Goal: Information Seeking & Learning: Learn about a topic

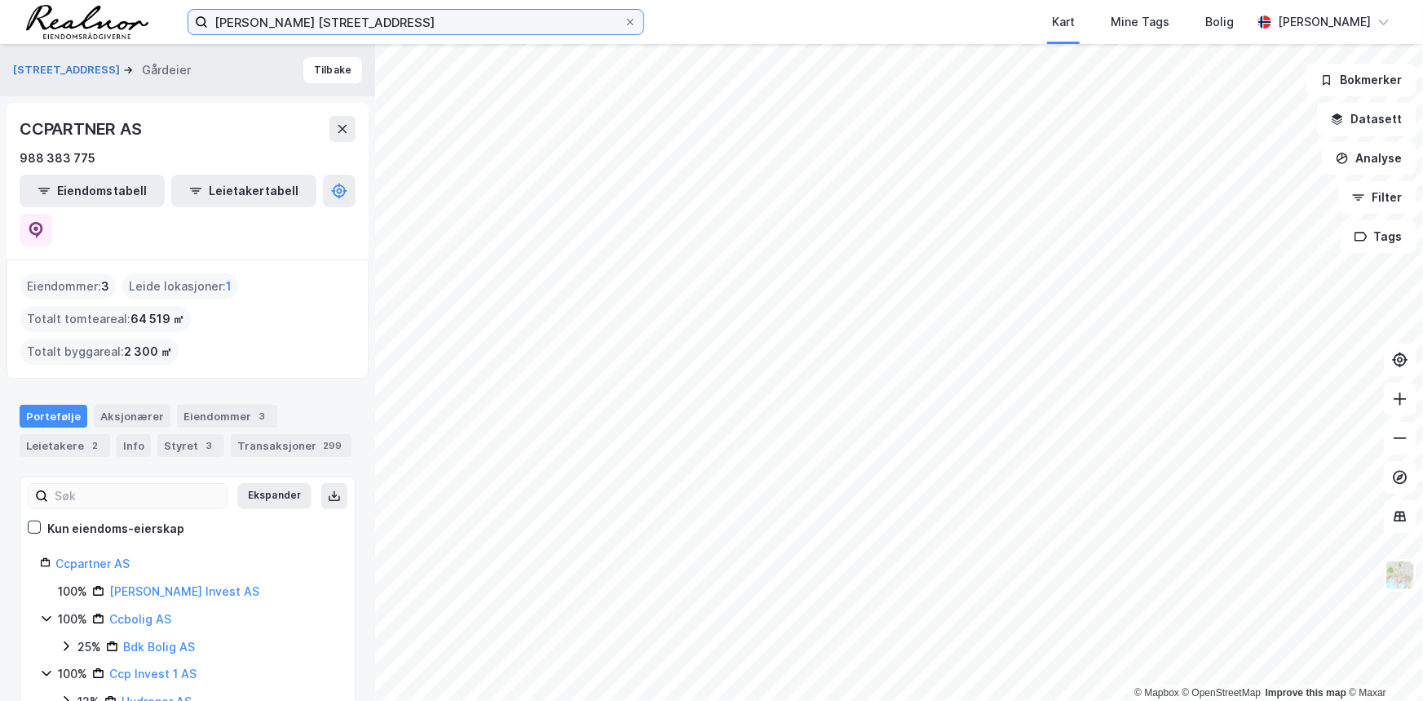
click at [450, 21] on input "[PERSON_NAME] [STREET_ADDRESS]" at bounding box center [416, 22] width 416 height 24
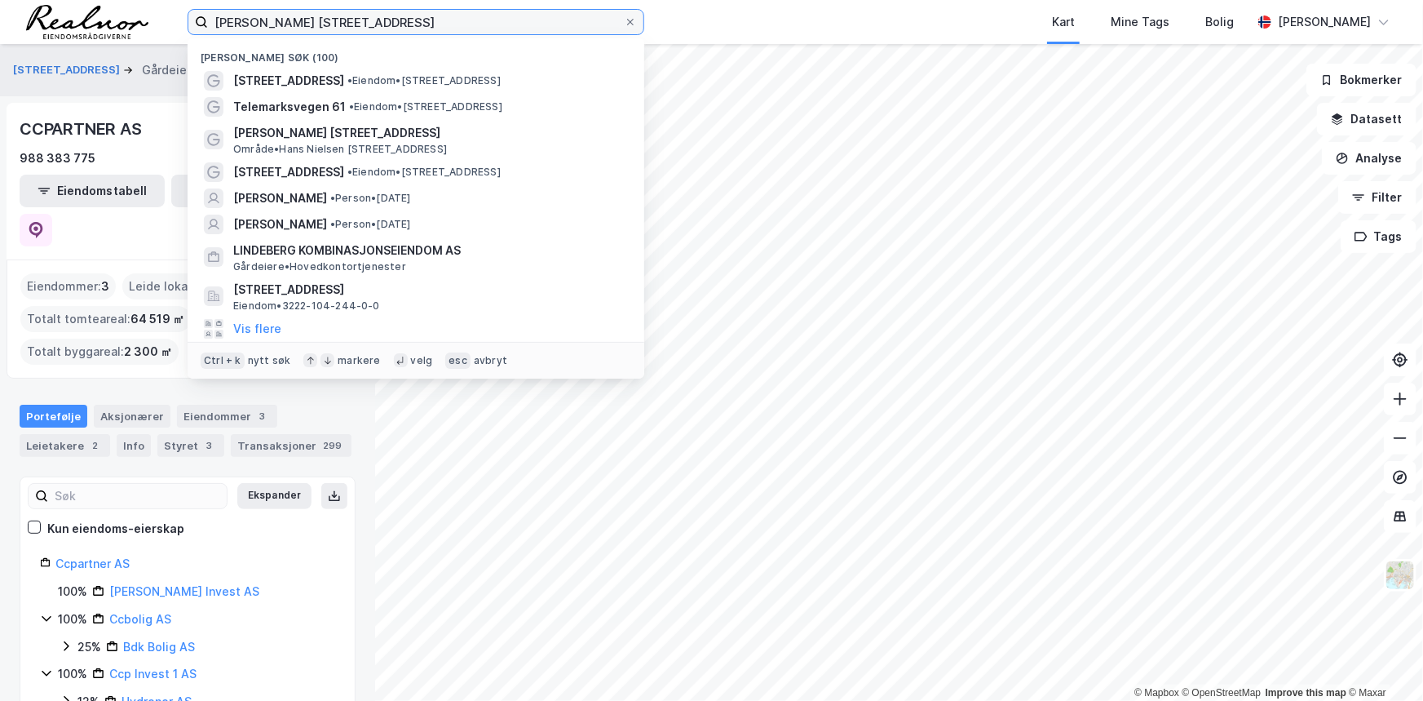
click at [450, 21] on input "[PERSON_NAME] [STREET_ADDRESS]" at bounding box center [416, 22] width 416 height 24
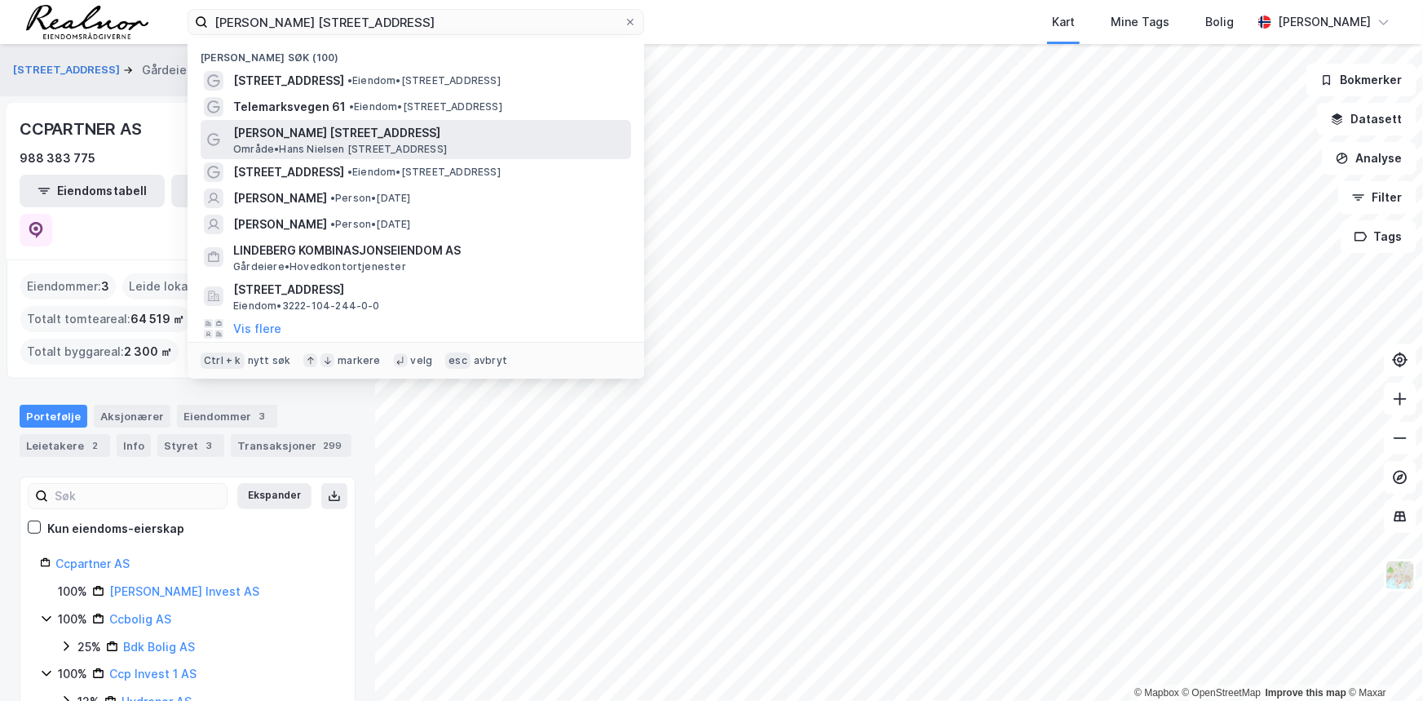
click at [313, 127] on span "[PERSON_NAME] [STREET_ADDRESS]" at bounding box center [428, 133] width 391 height 20
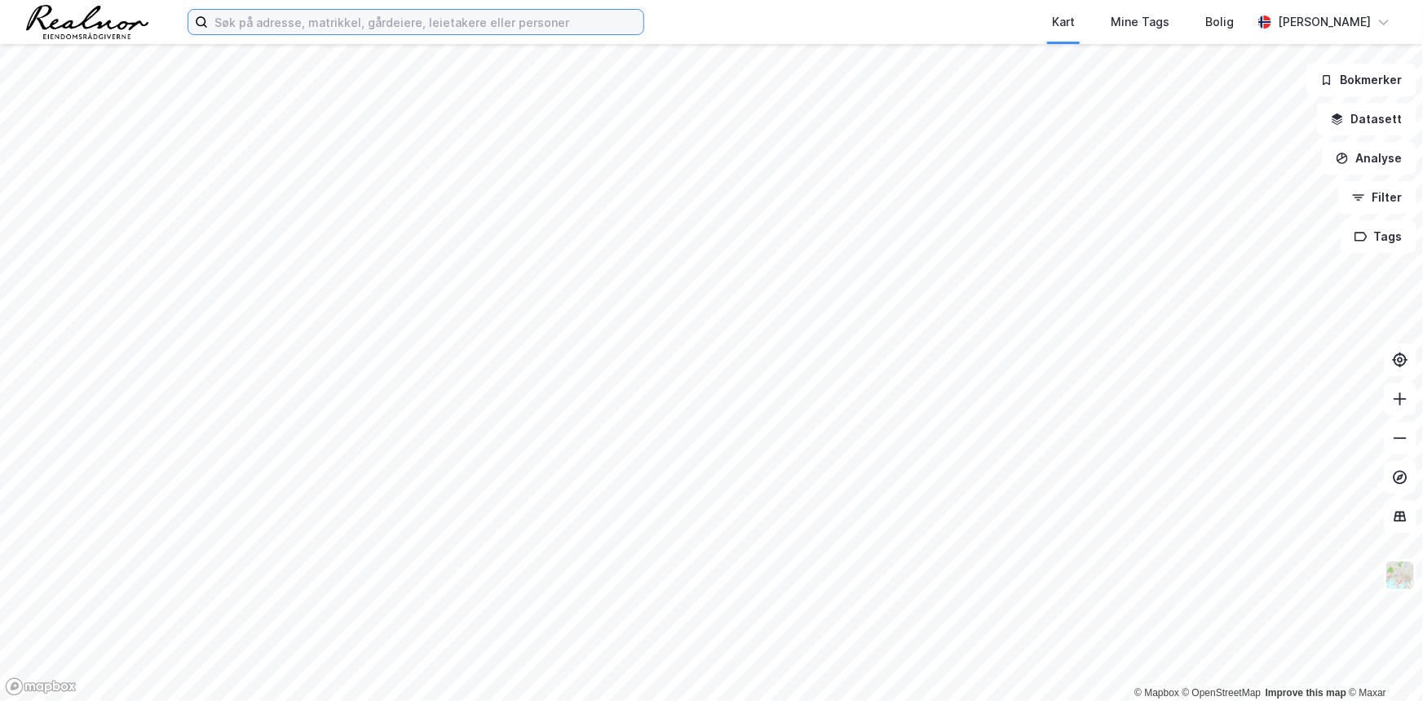
click at [348, 24] on input at bounding box center [426, 22] width 436 height 24
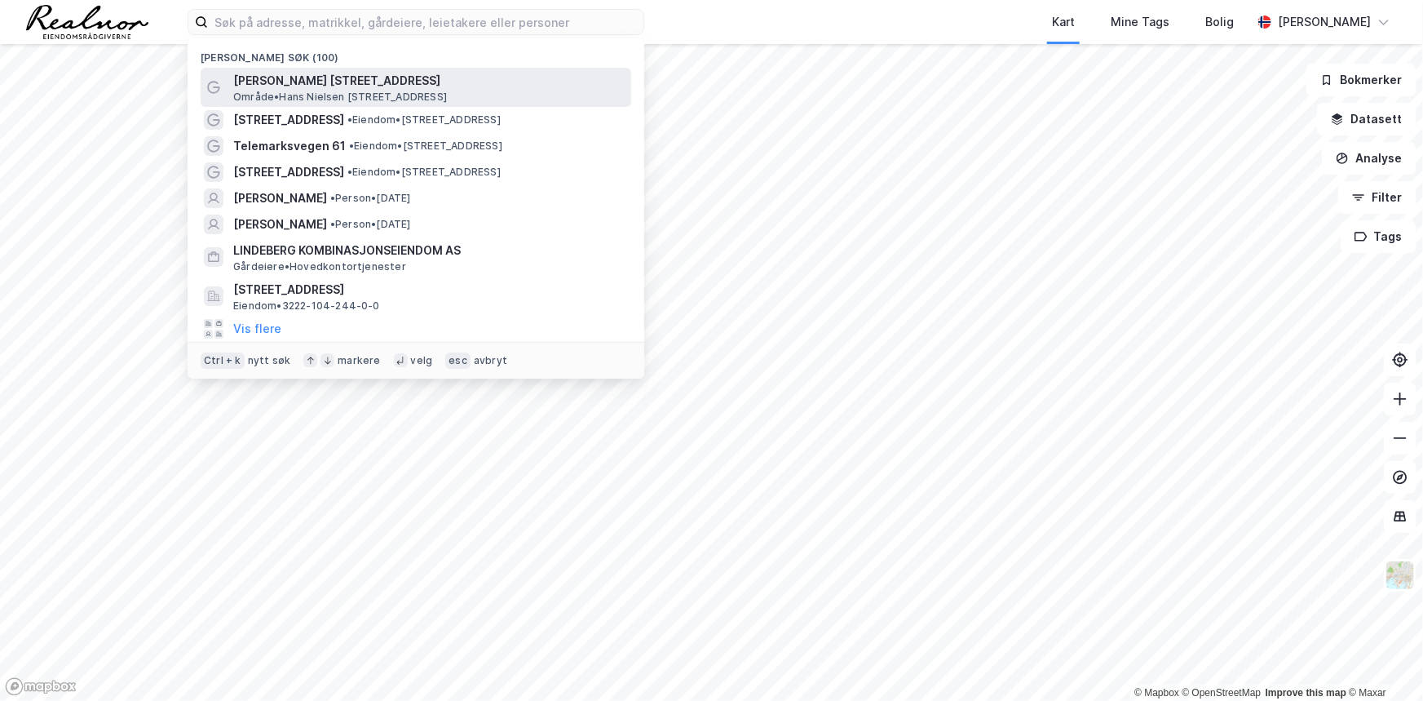
click at [330, 82] on span "[PERSON_NAME] [STREET_ADDRESS]" at bounding box center [428, 81] width 391 height 20
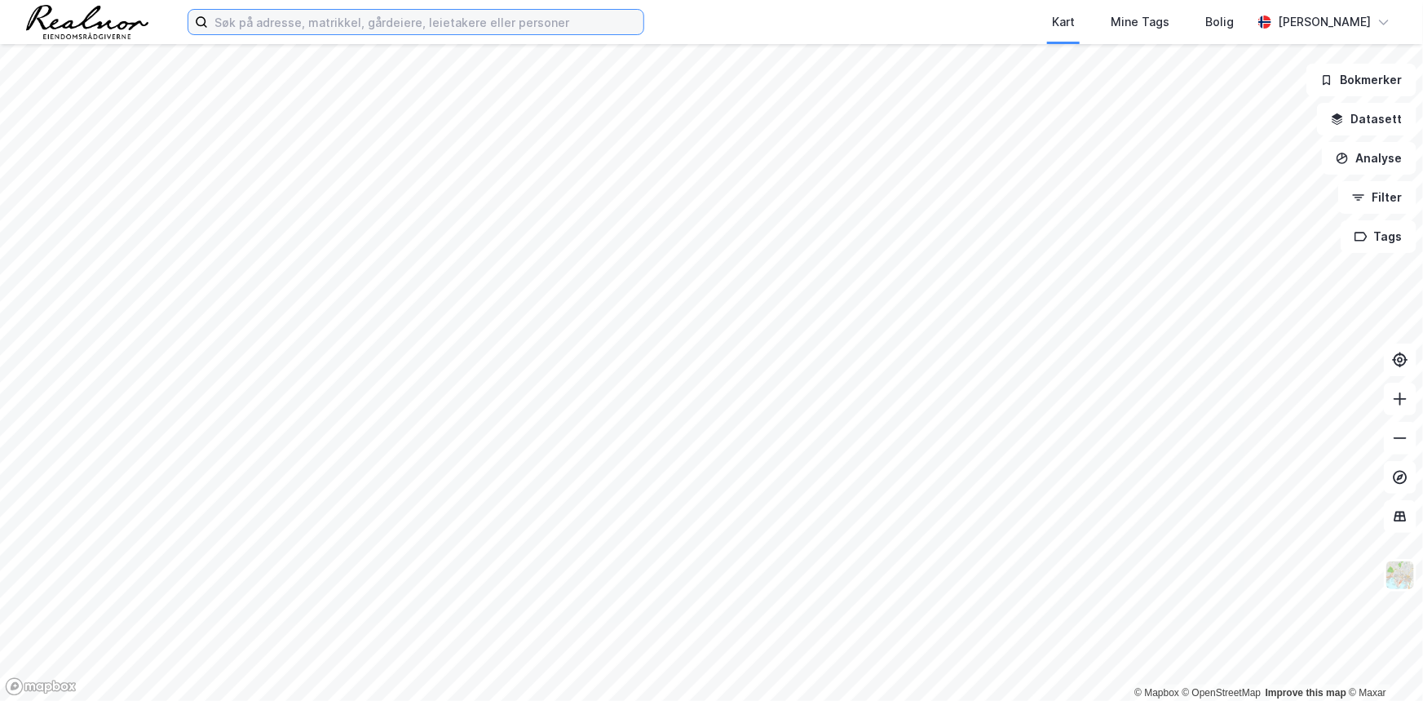
click at [467, 21] on input at bounding box center [426, 22] width 436 height 24
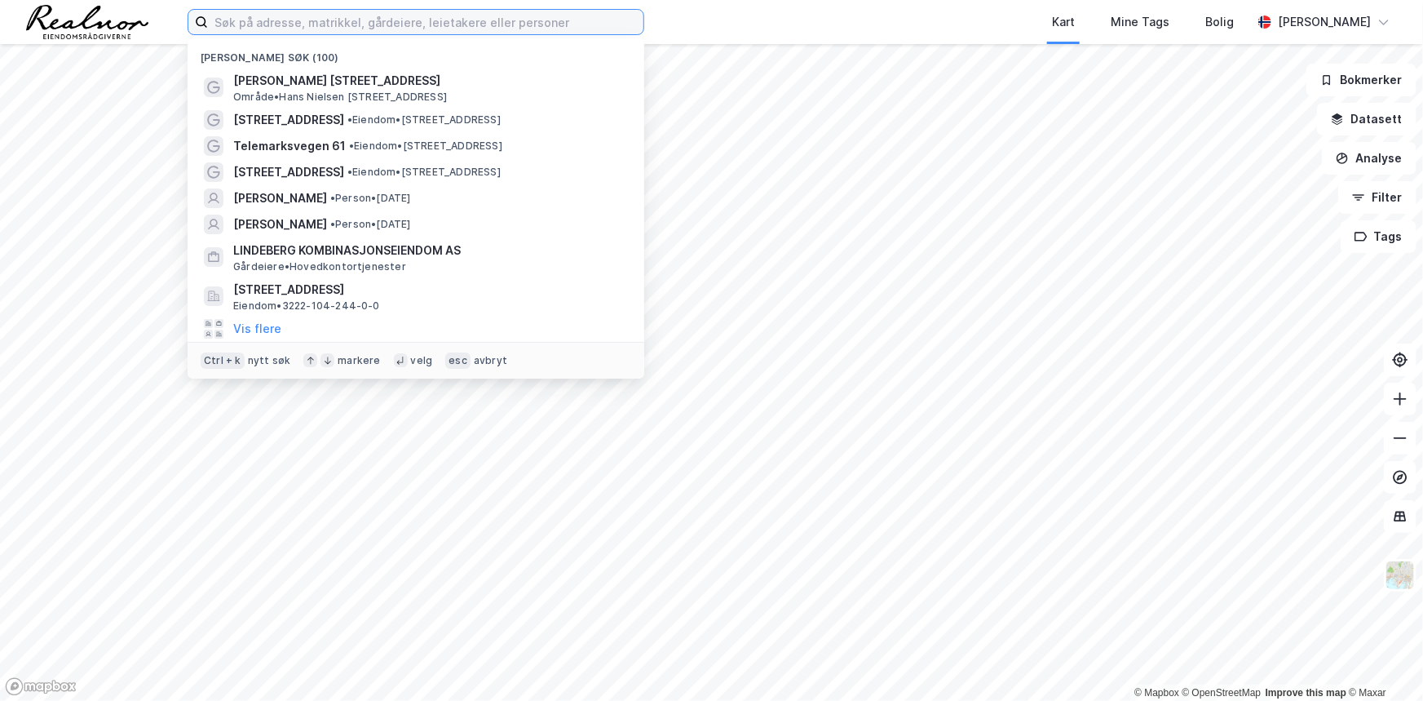
paste input "[PERSON_NAME] [STREET_ADDRESS]"
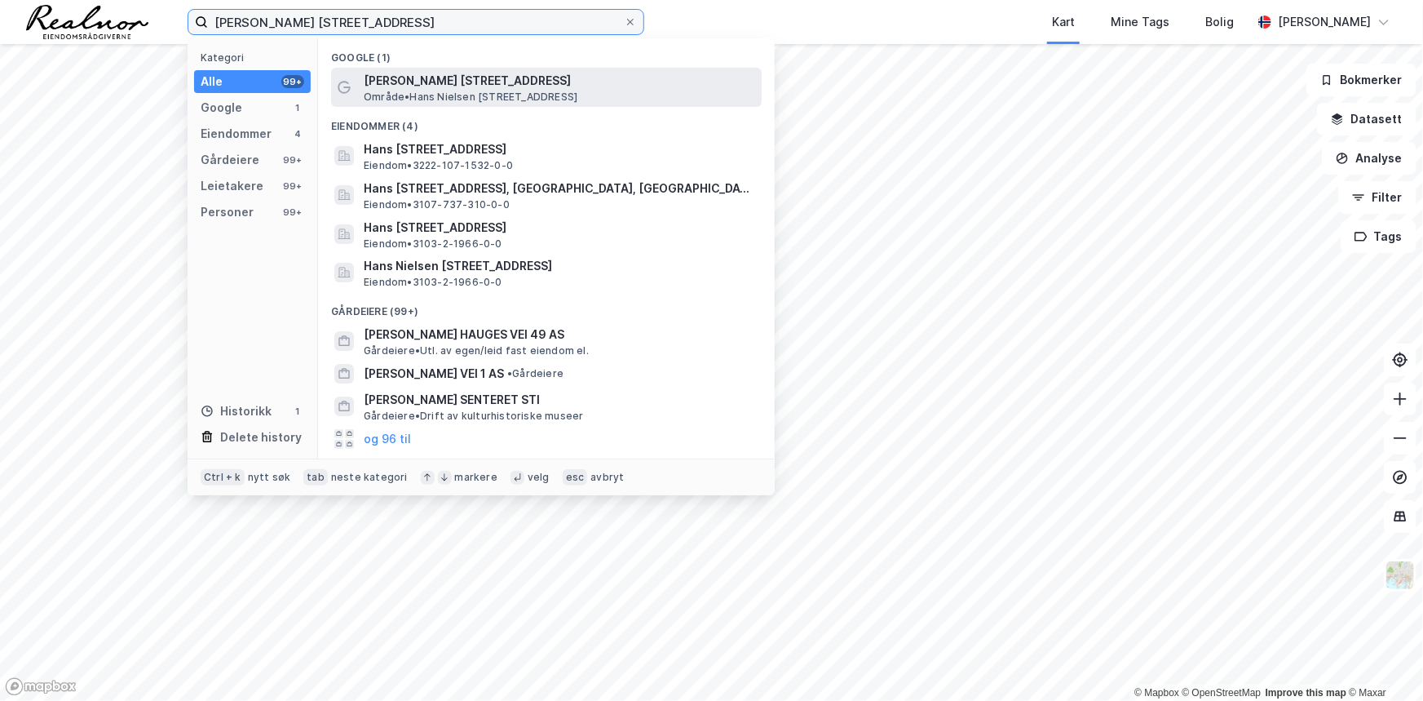
type input "[PERSON_NAME] [STREET_ADDRESS]"
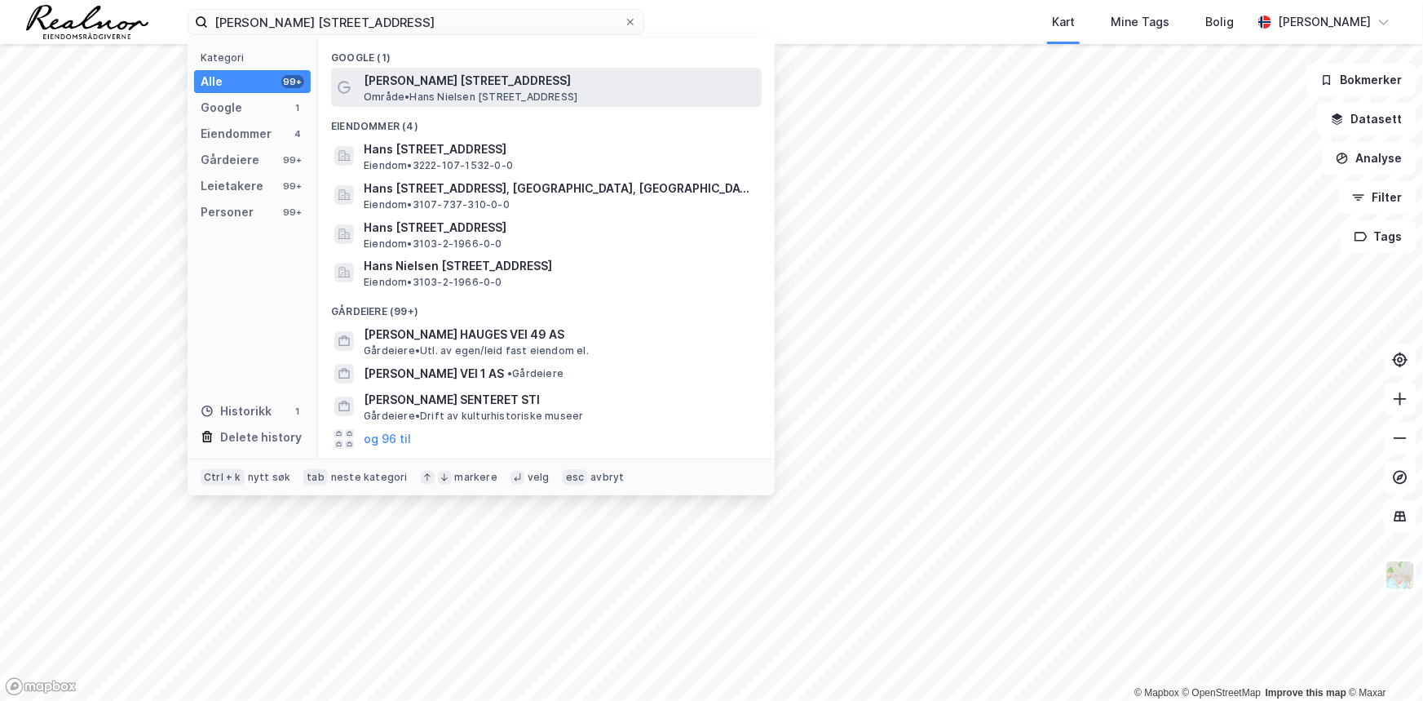
click at [410, 77] on span "[PERSON_NAME] [STREET_ADDRESS]" at bounding box center [559, 81] width 391 height 20
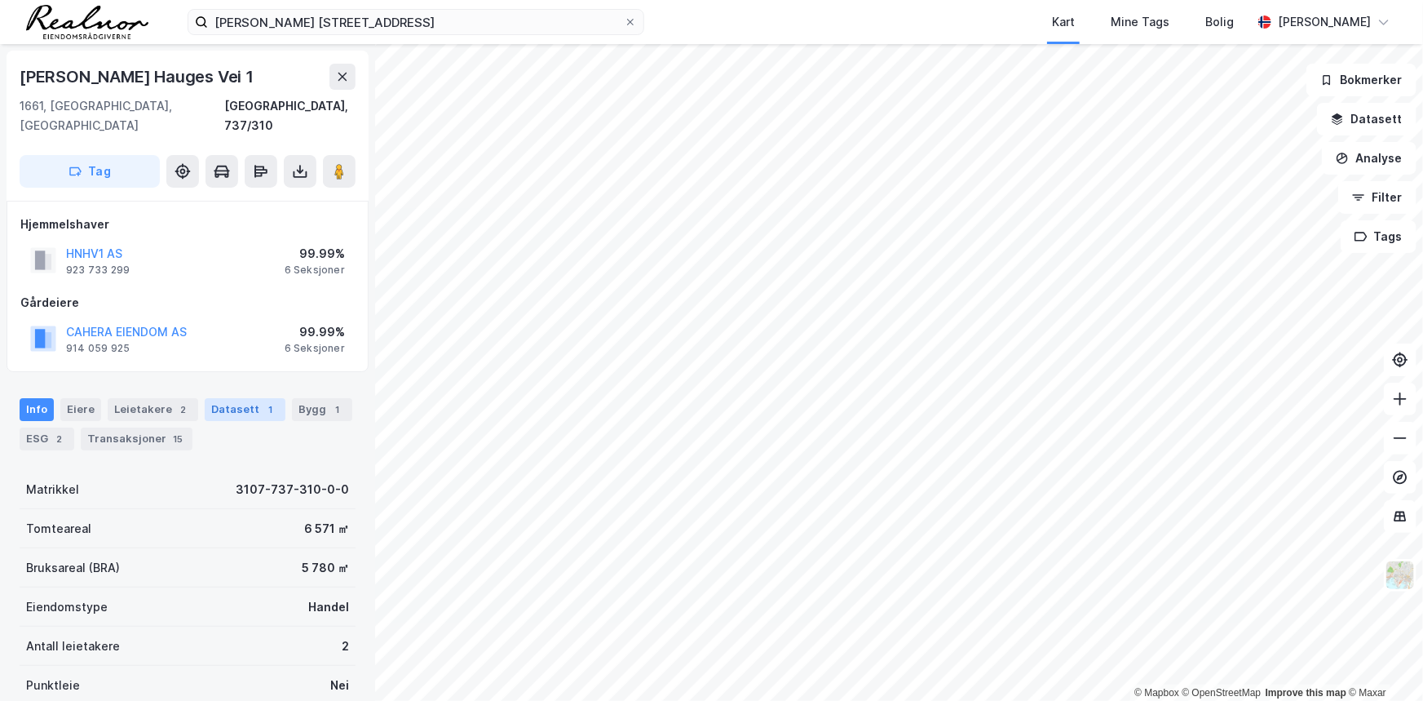
click at [219, 398] on div "Datasett 1" at bounding box center [245, 409] width 81 height 23
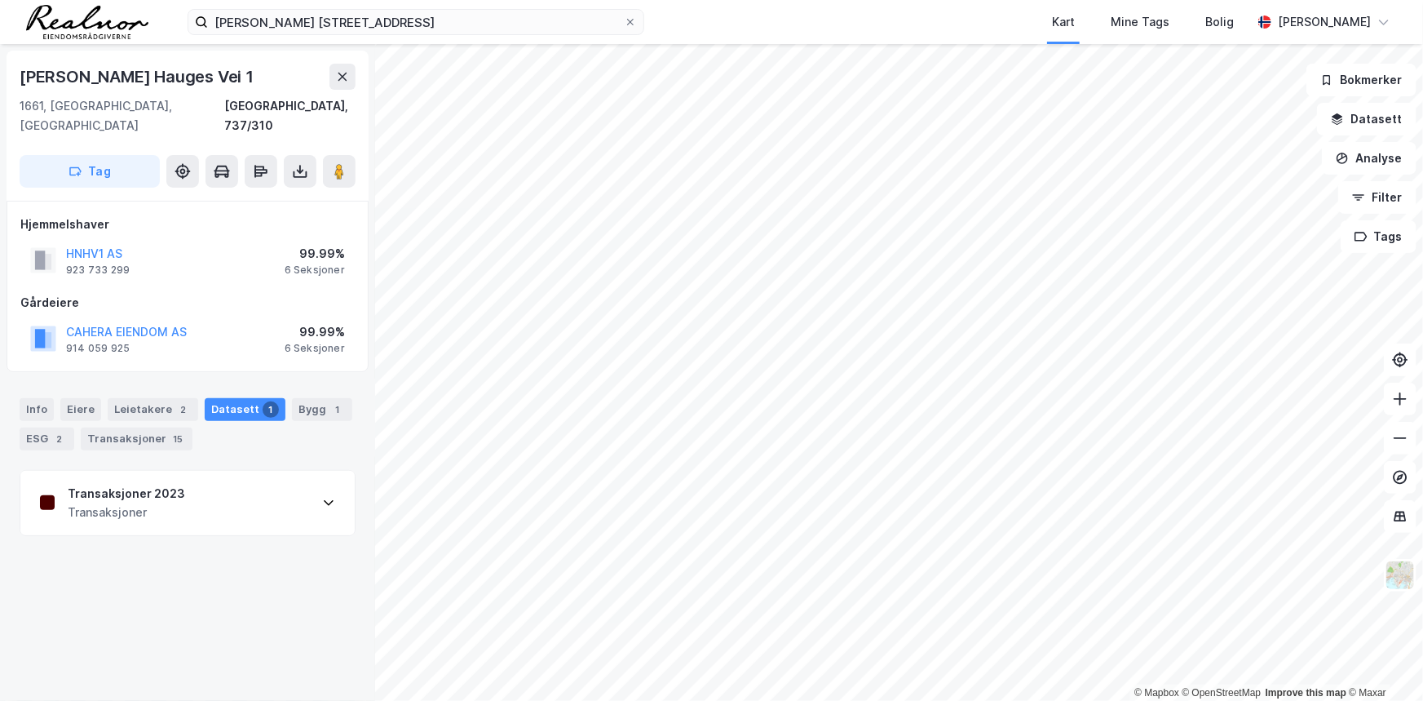
click at [124, 484] on div "Transaksjoner 2023" at bounding box center [126, 494] width 117 height 20
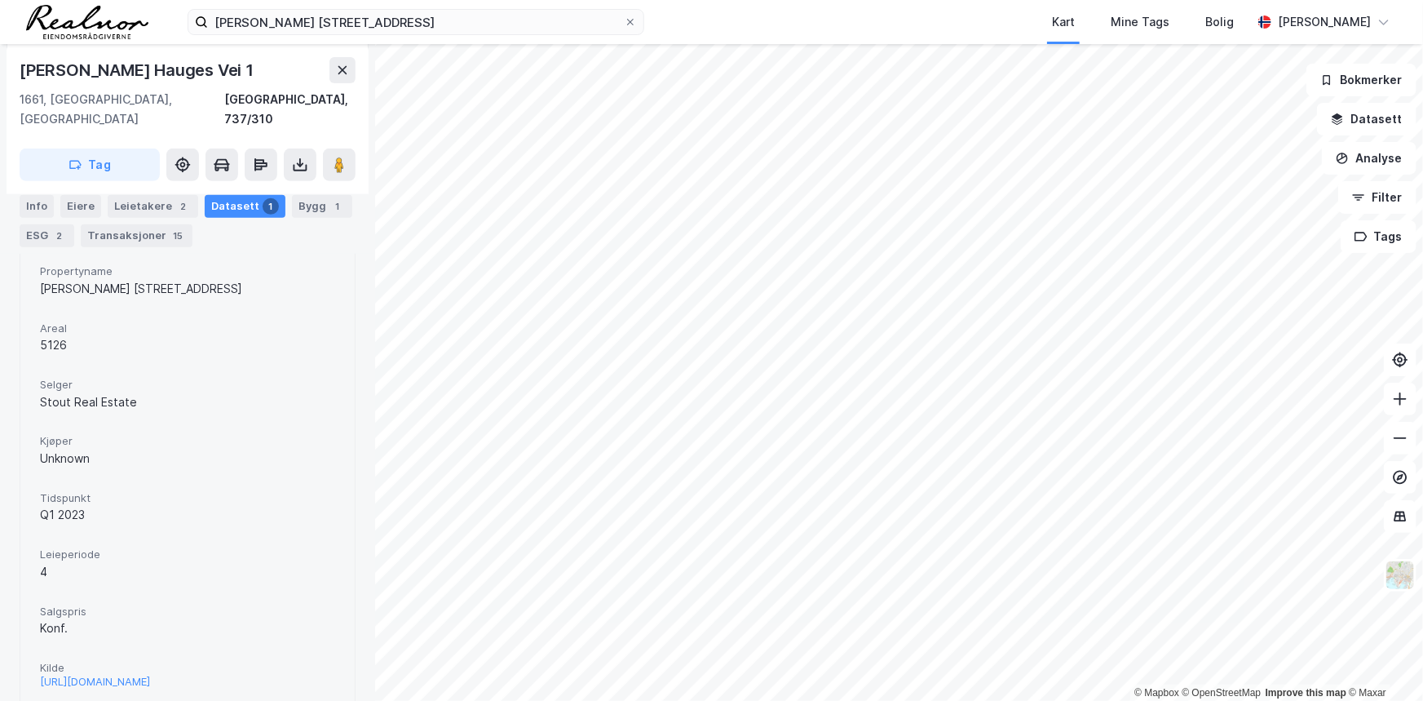
scroll to position [323, 0]
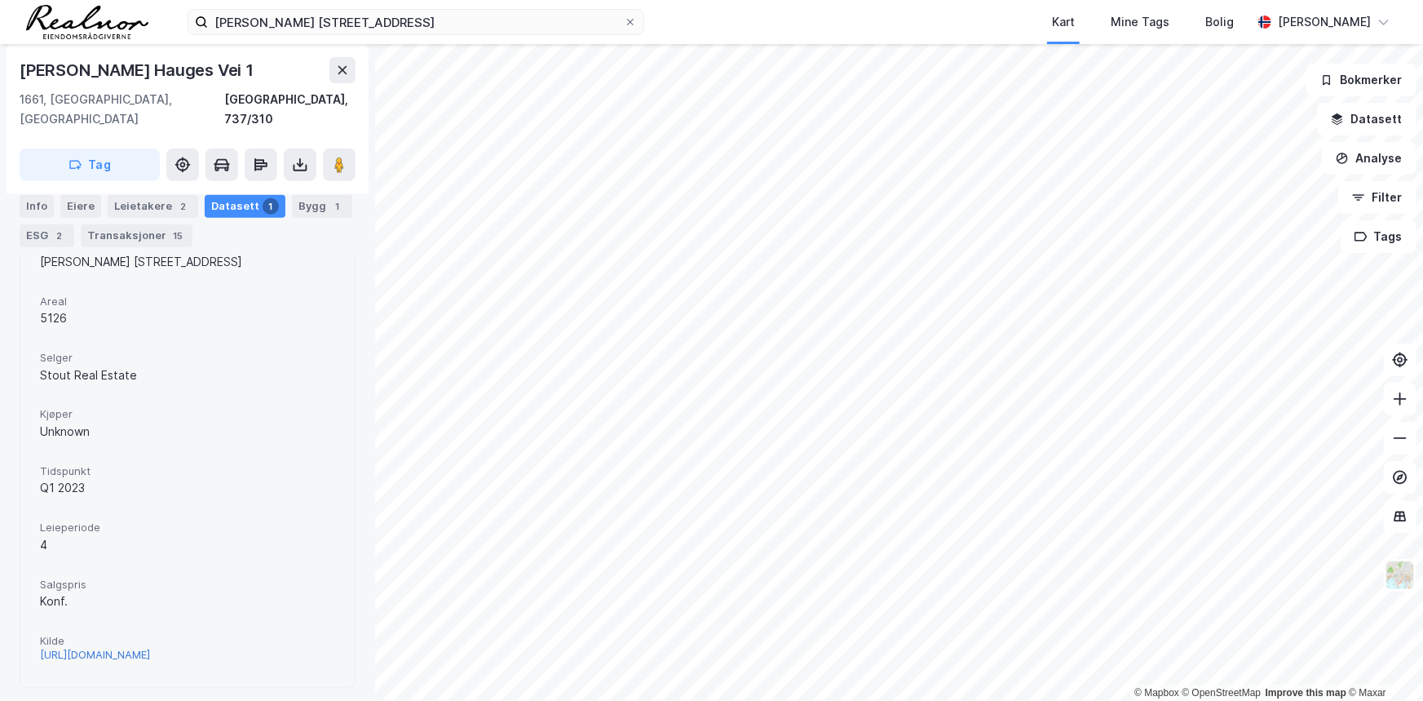
click at [142, 648] on div "[URL][DOMAIN_NAME]" at bounding box center [95, 655] width 110 height 14
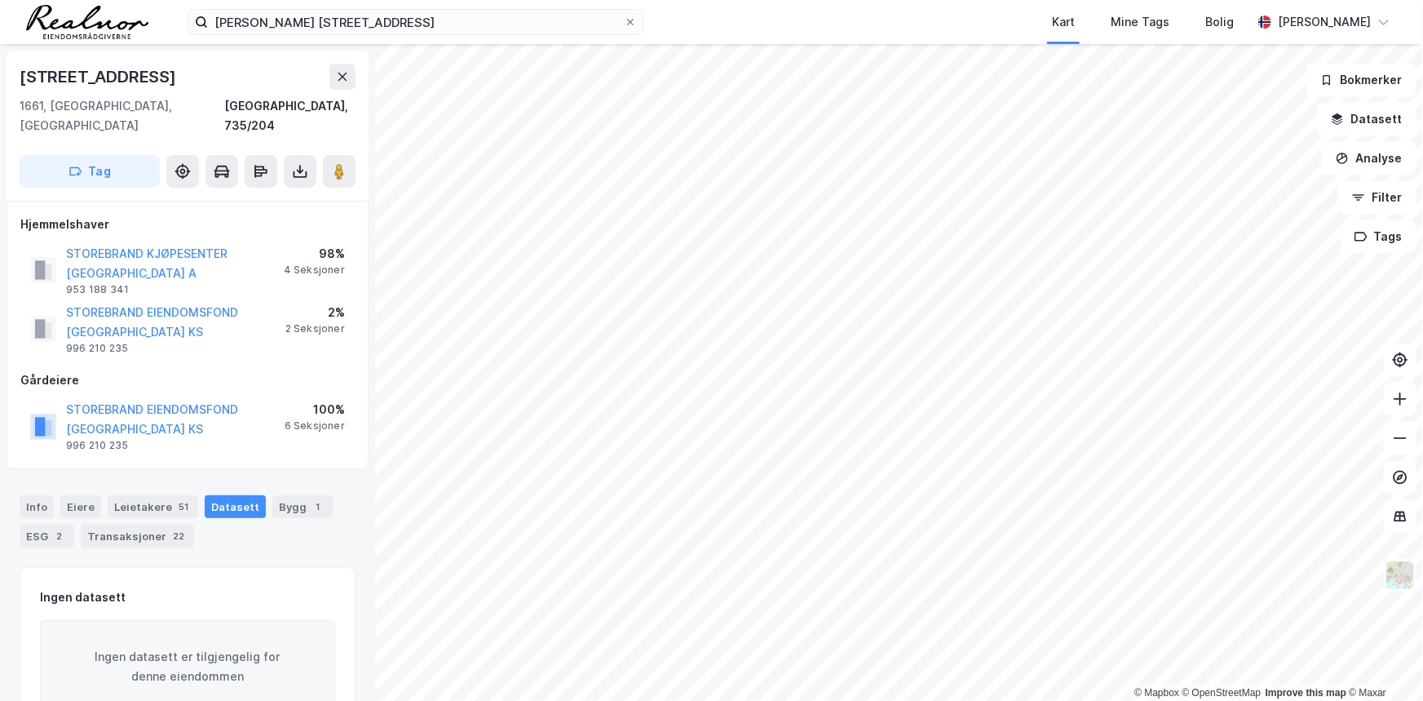
scroll to position [32, 0]
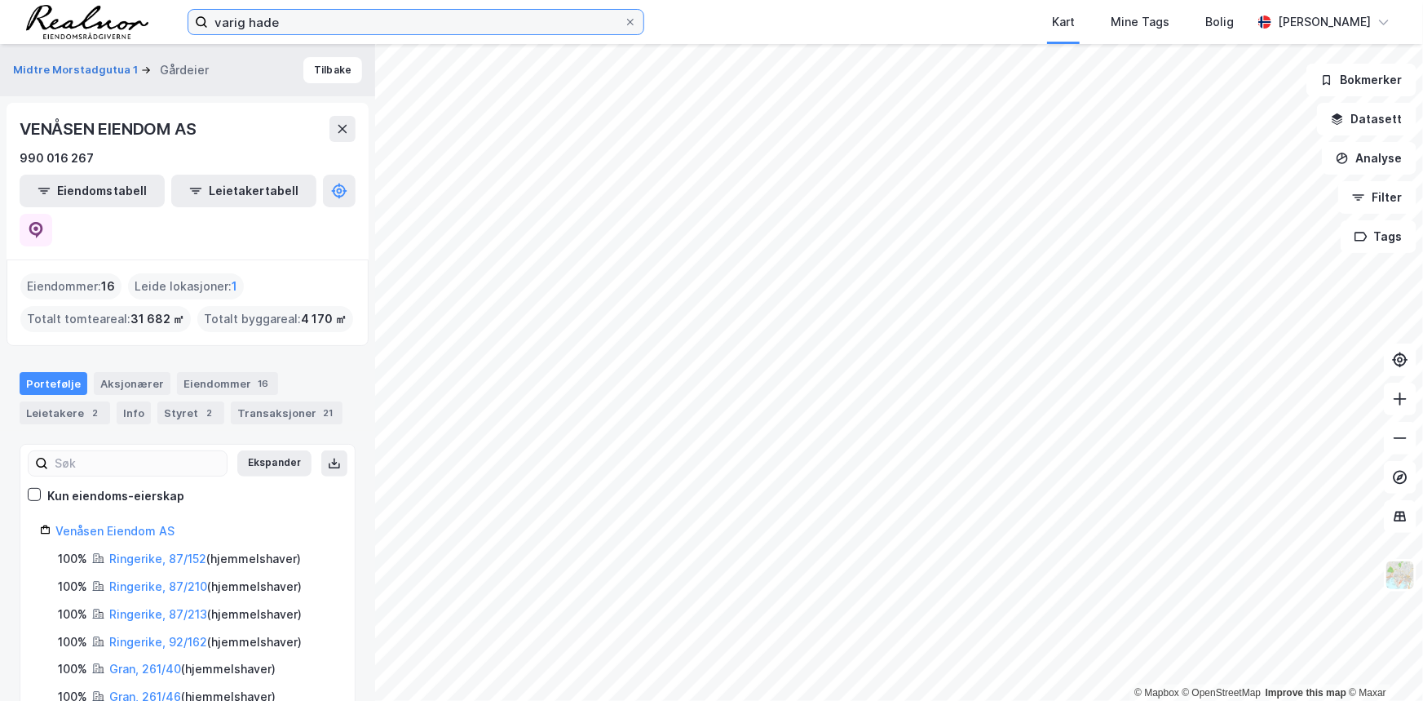
scroll to position [451, 0]
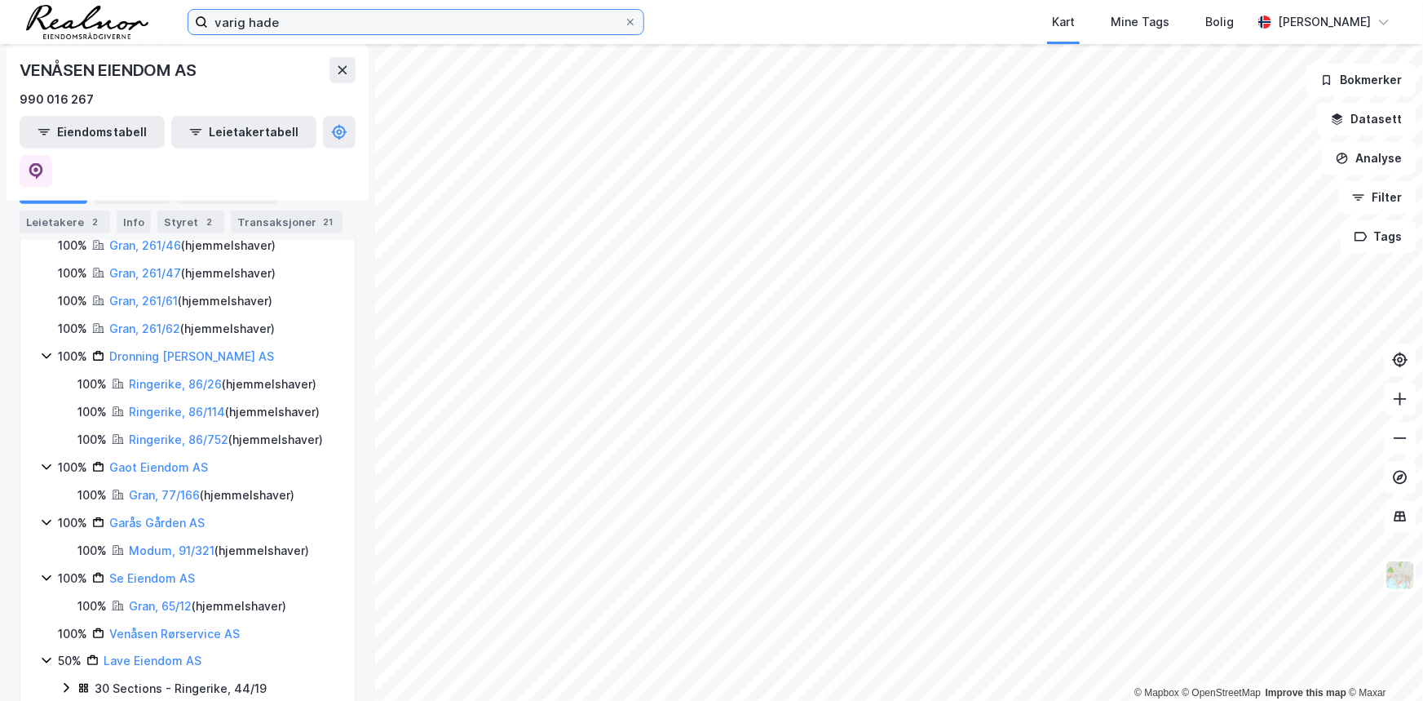
click at [307, 23] on input "varig hade" at bounding box center [416, 22] width 416 height 24
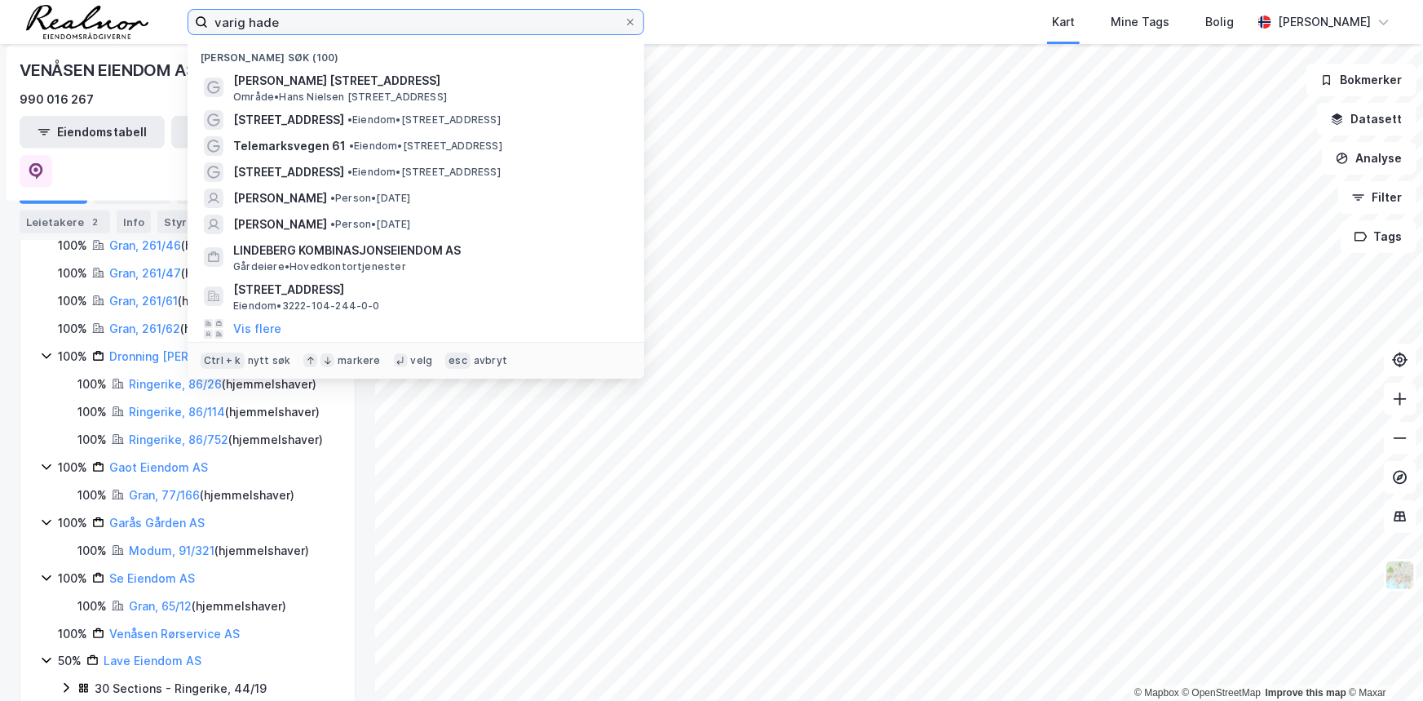
click at [307, 23] on input "varig hade" at bounding box center [416, 22] width 416 height 24
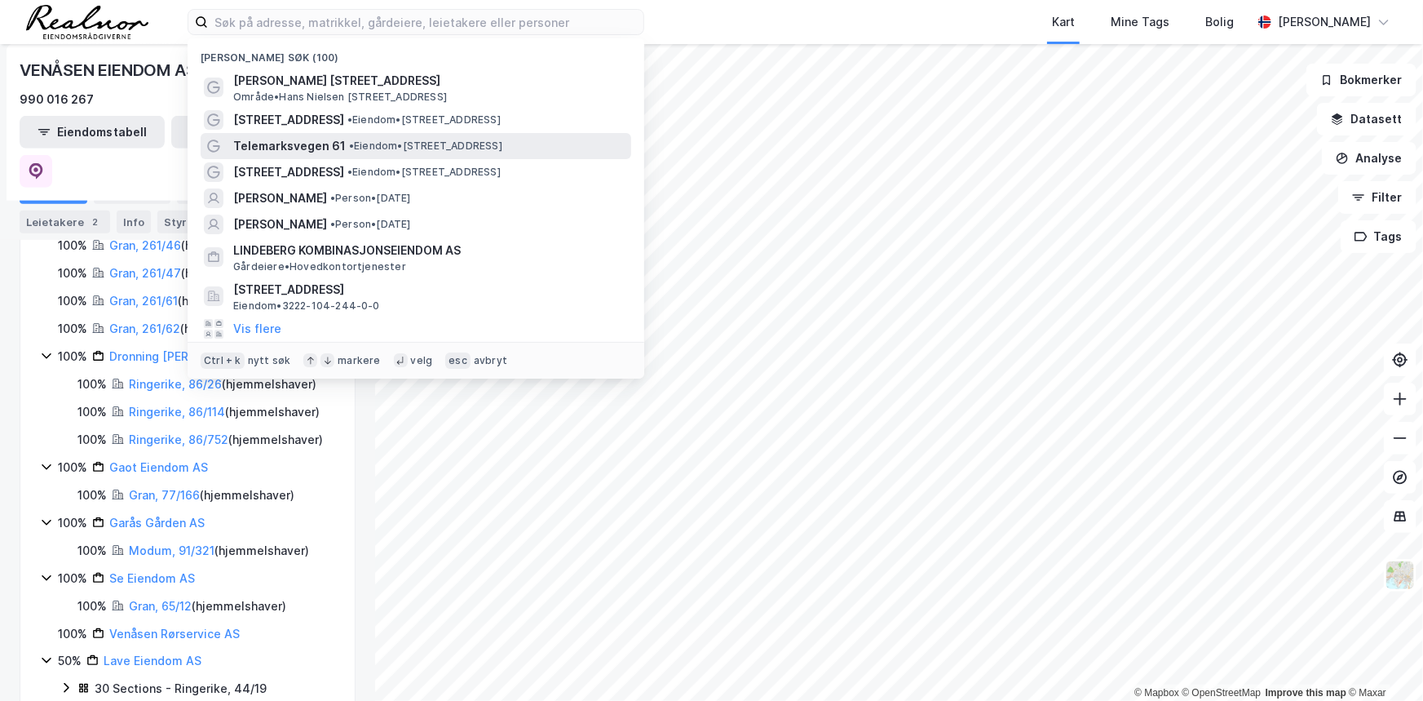
click at [326, 139] on span "Telemarksvegen 61" at bounding box center [289, 146] width 113 height 20
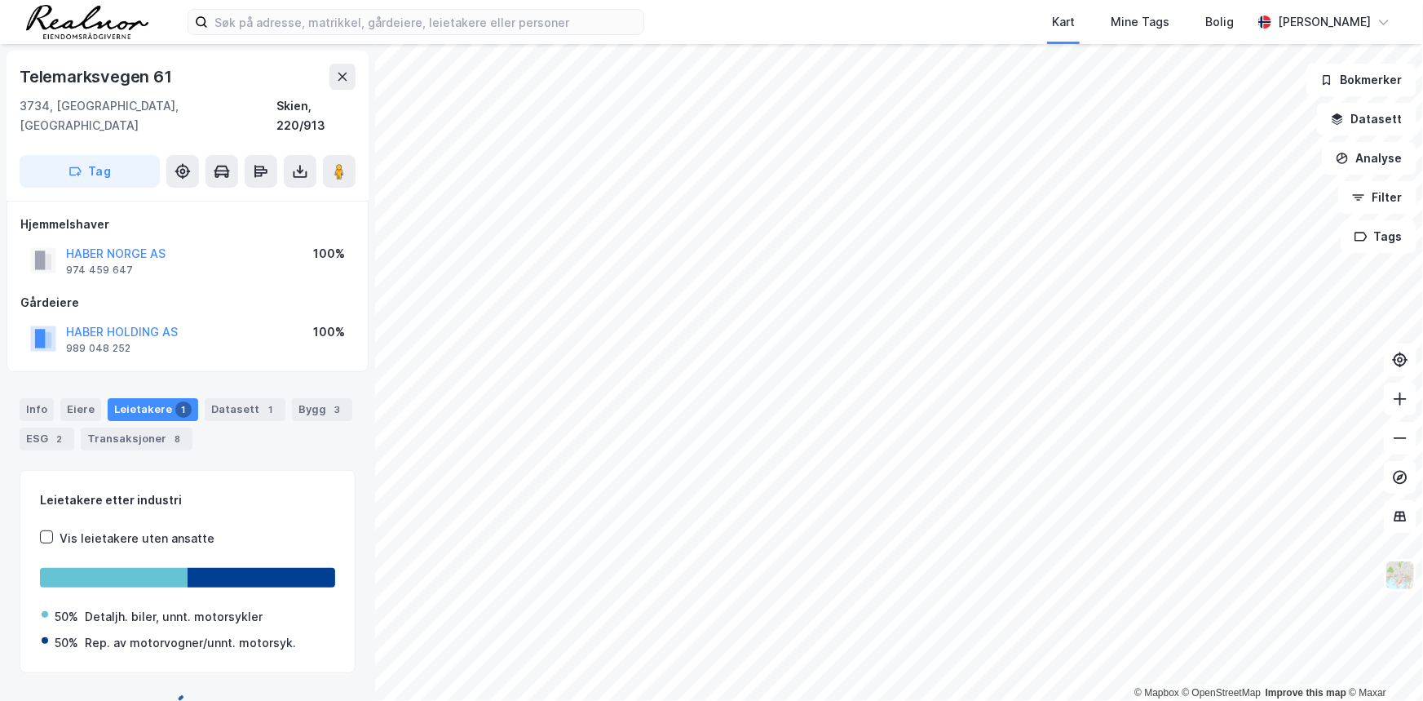
scroll to position [2, 0]
click at [1378, 162] on button "Analyse" at bounding box center [1369, 158] width 95 height 33
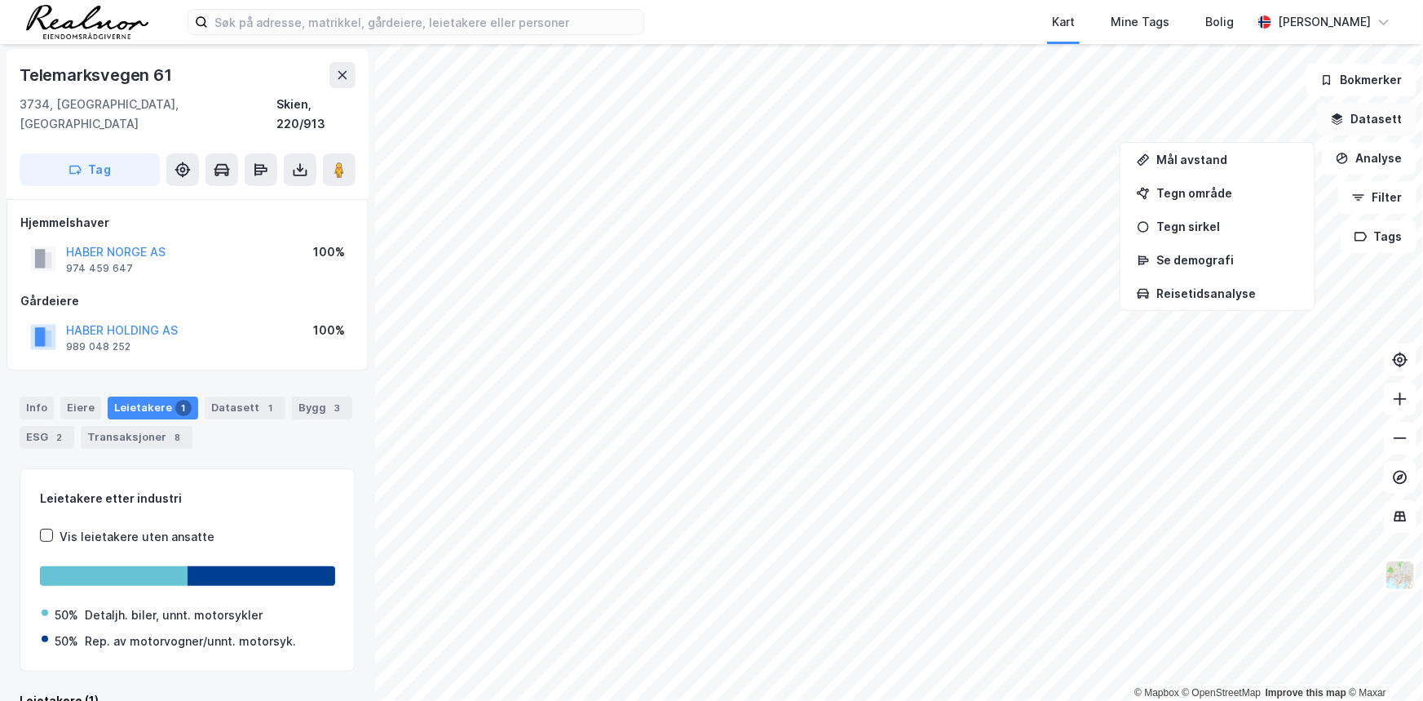
click at [1378, 117] on button "Datasett" at bounding box center [1367, 119] width 100 height 33
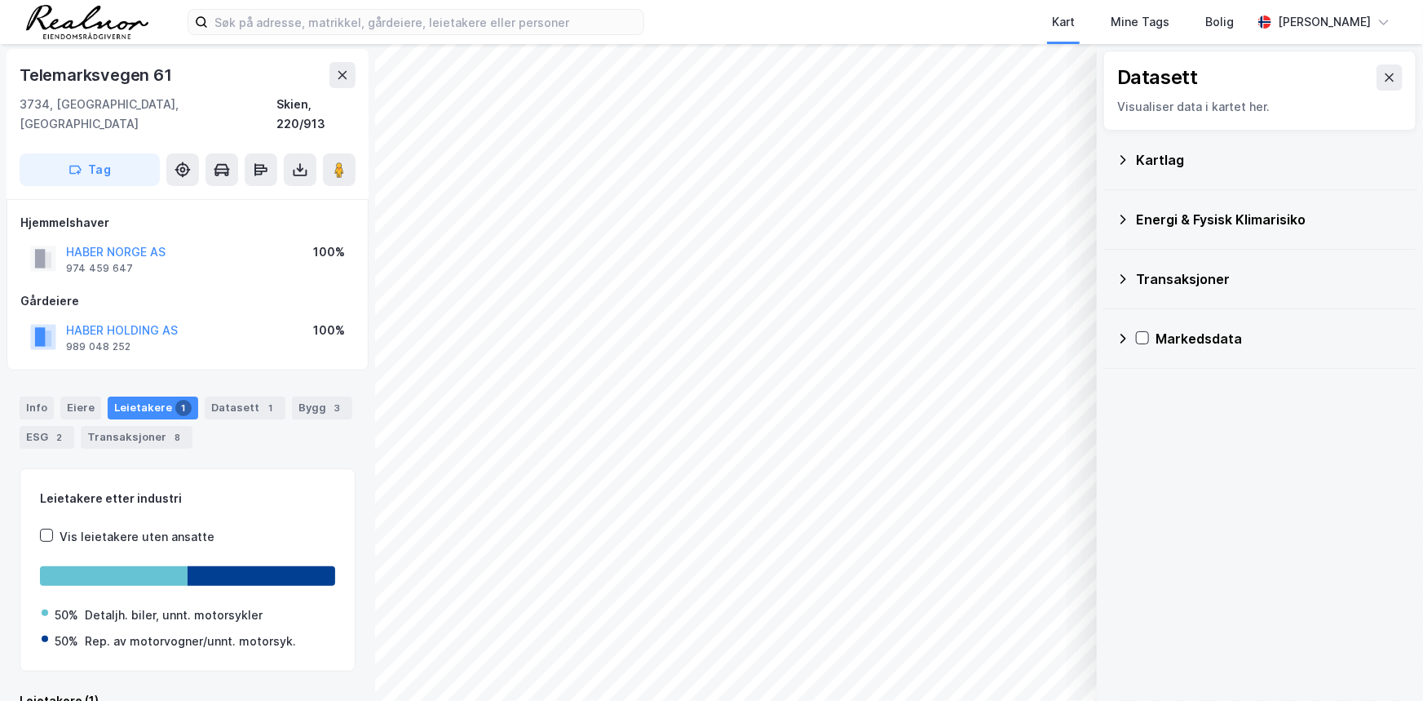
click at [1121, 157] on icon at bounding box center [1123, 159] width 13 height 13
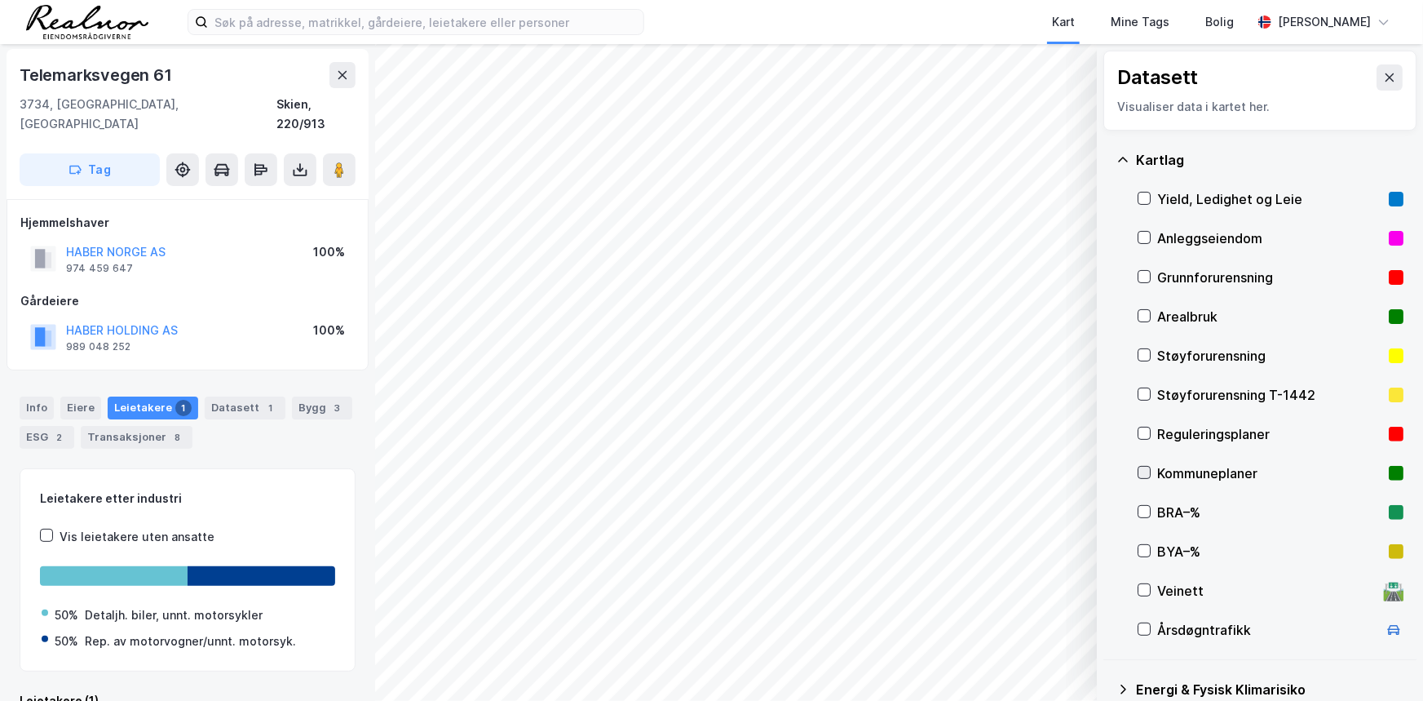
click at [1142, 477] on icon at bounding box center [1144, 472] width 11 height 11
